Goal: Task Accomplishment & Management: Use online tool/utility

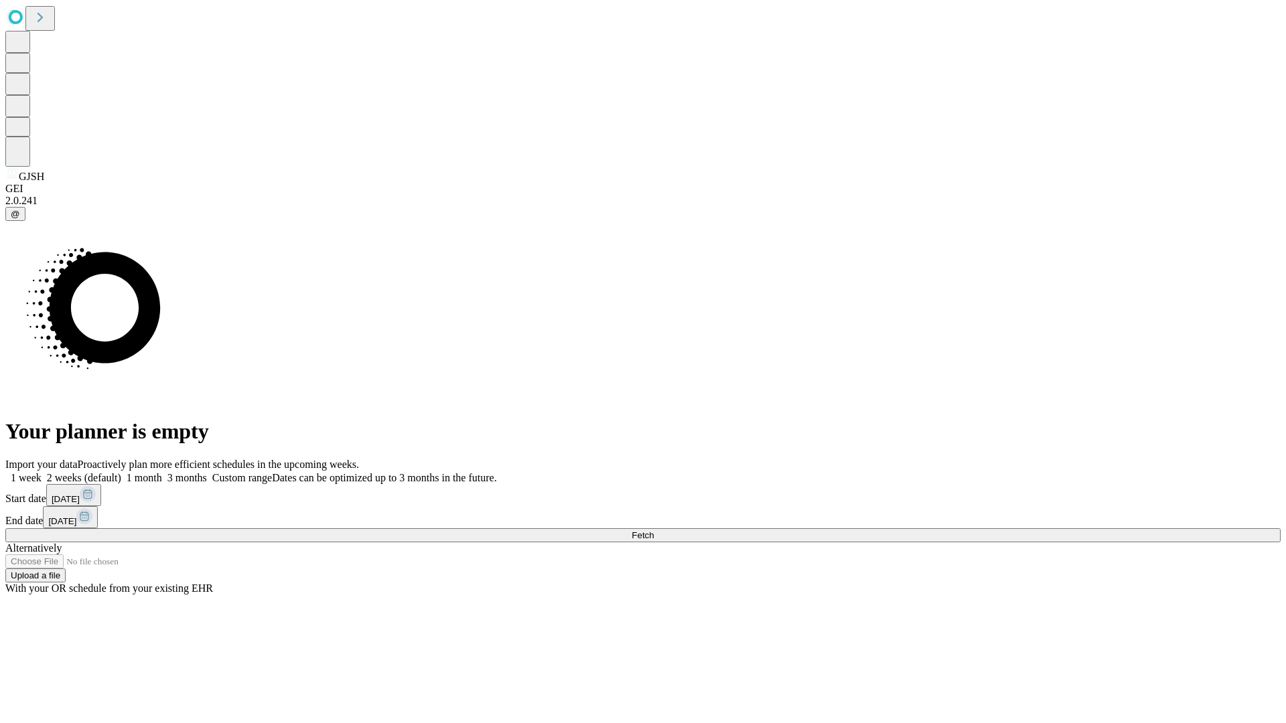
click at [654, 530] on span "Fetch" at bounding box center [642, 535] width 22 height 10
